Goal: Browse casually

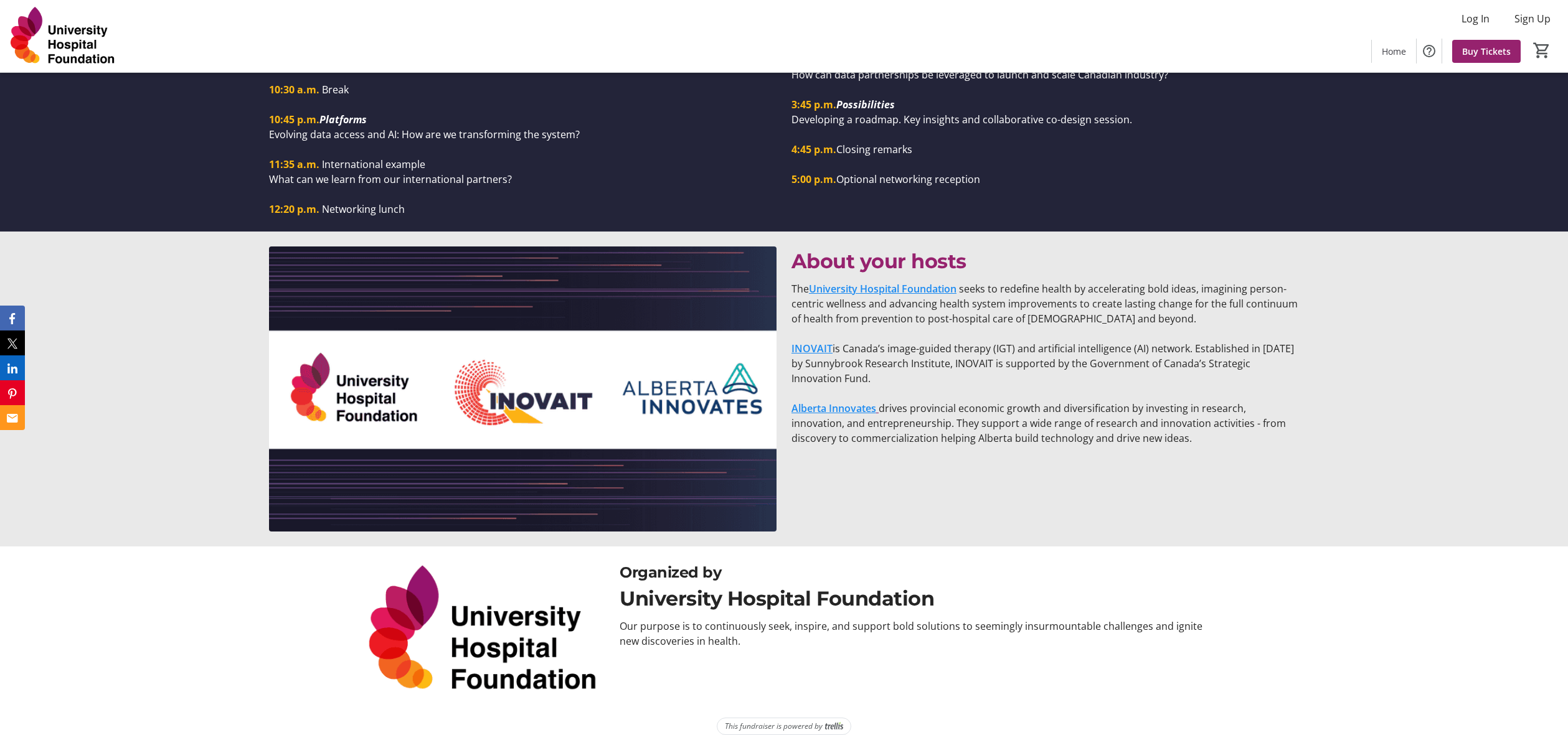
scroll to position [1430, 0]
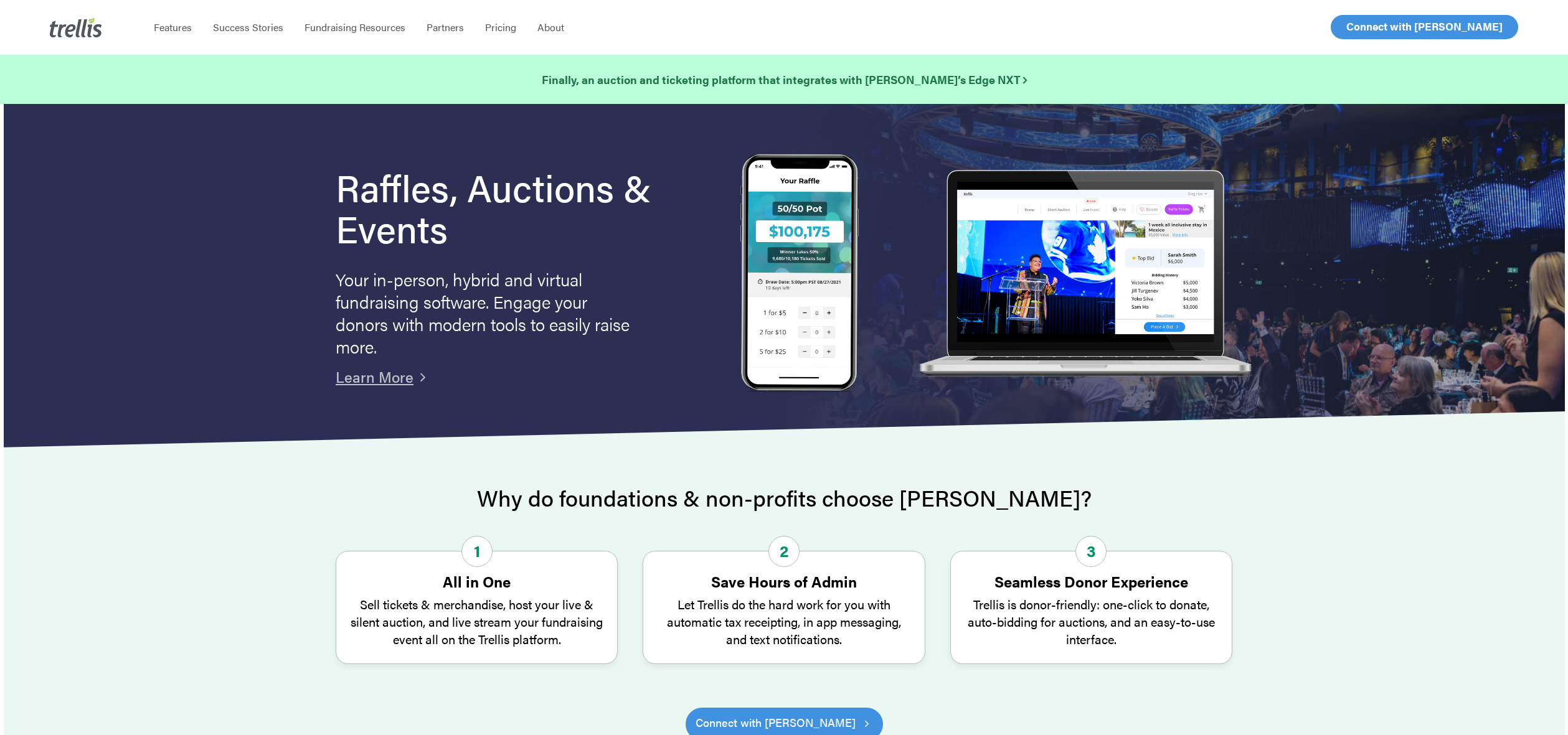
click at [1384, 27] on link "Log In" at bounding box center [1361, 27] width 49 height 23
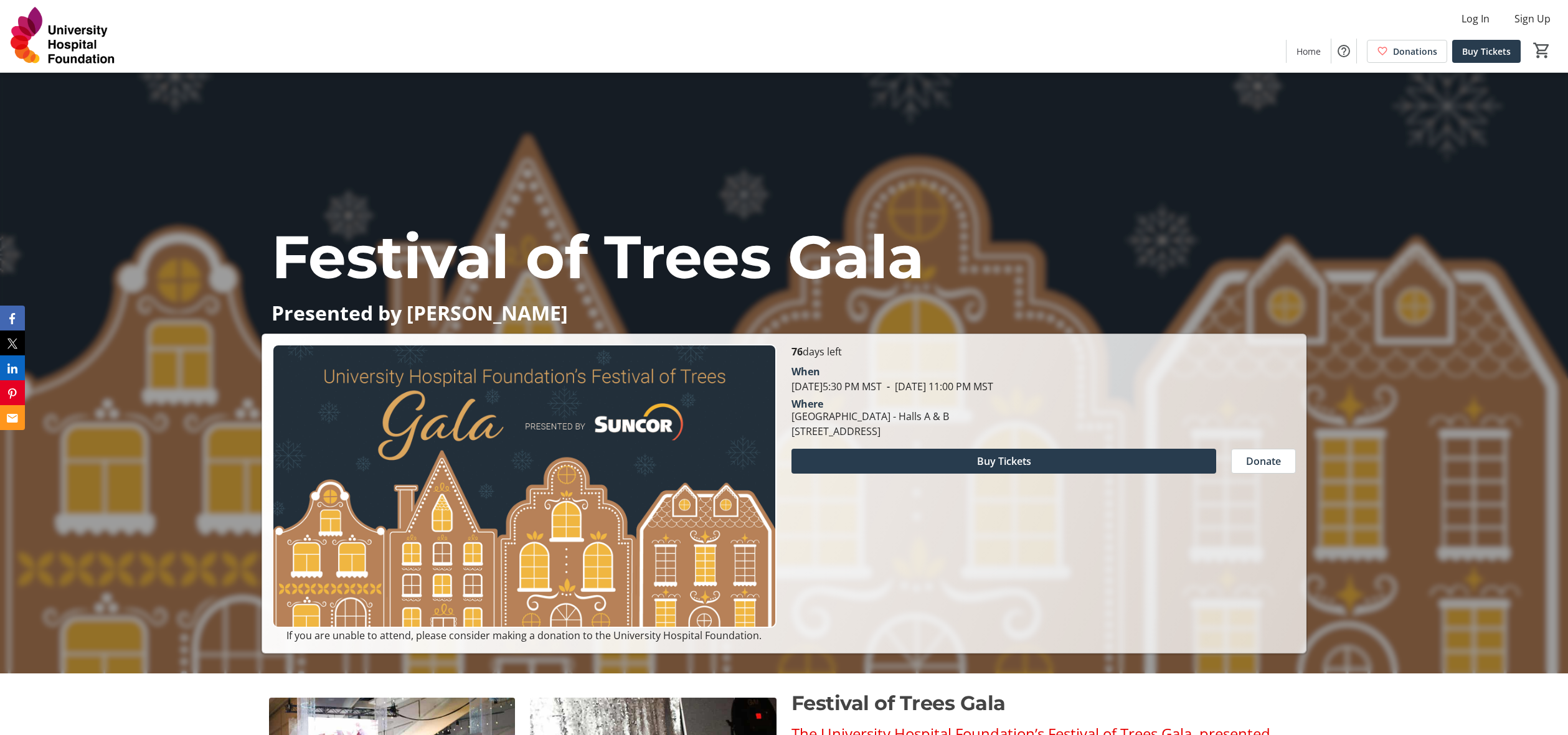
scroll to position [63, 0]
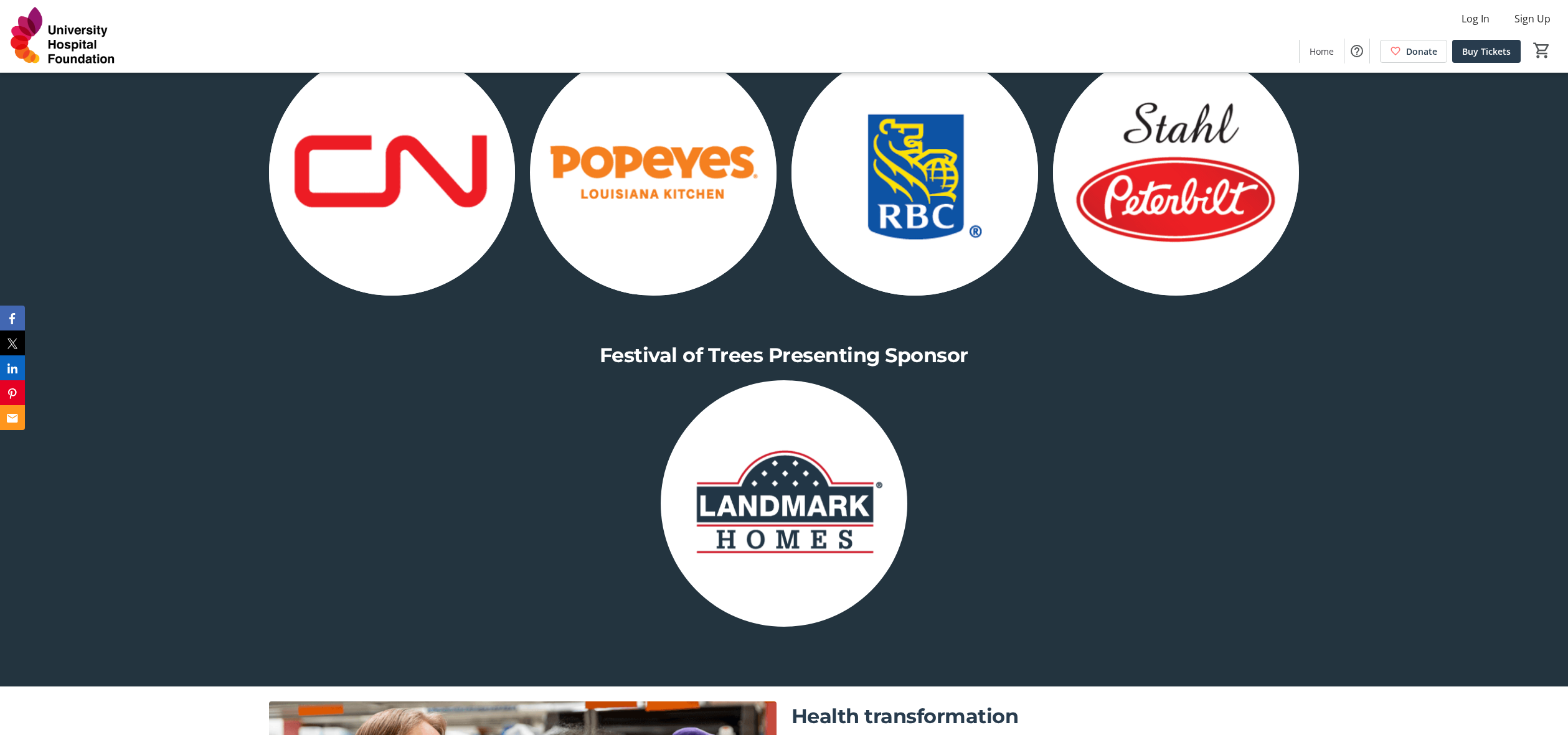
scroll to position [2117, 0]
